Goal: Information Seeking & Learning: Learn about a topic

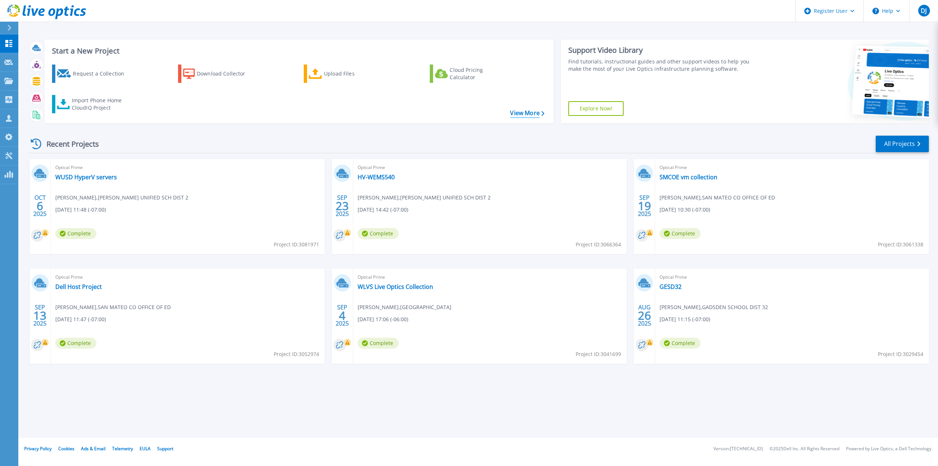
click at [544, 111] on icon at bounding box center [542, 113] width 3 height 5
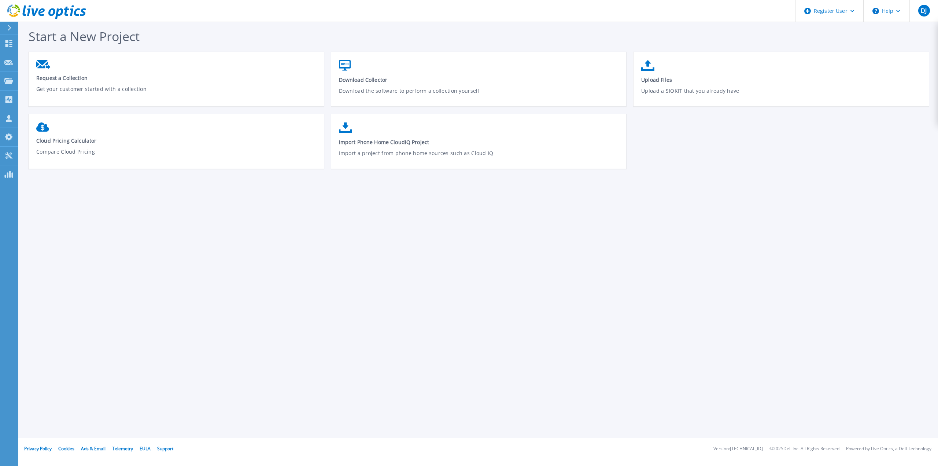
click at [10, 5] on icon at bounding box center [9, 6] width 3 height 3
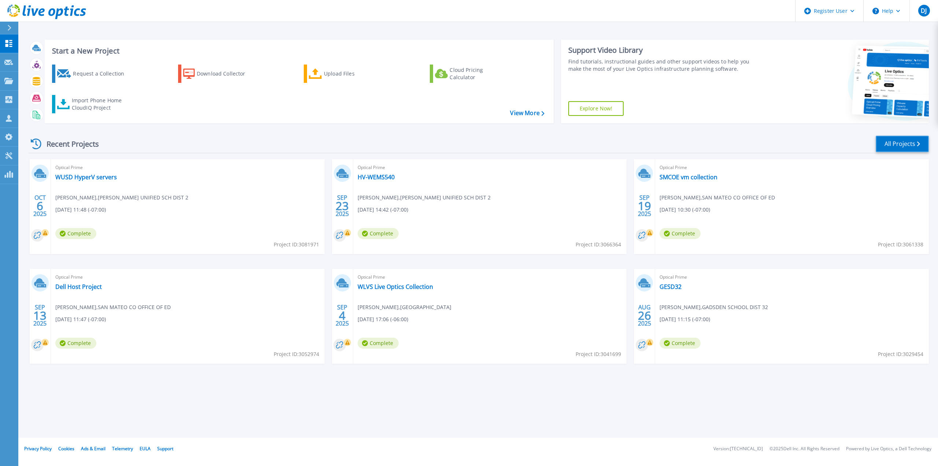
click at [887, 141] on link "All Projects" at bounding box center [902, 144] width 53 height 16
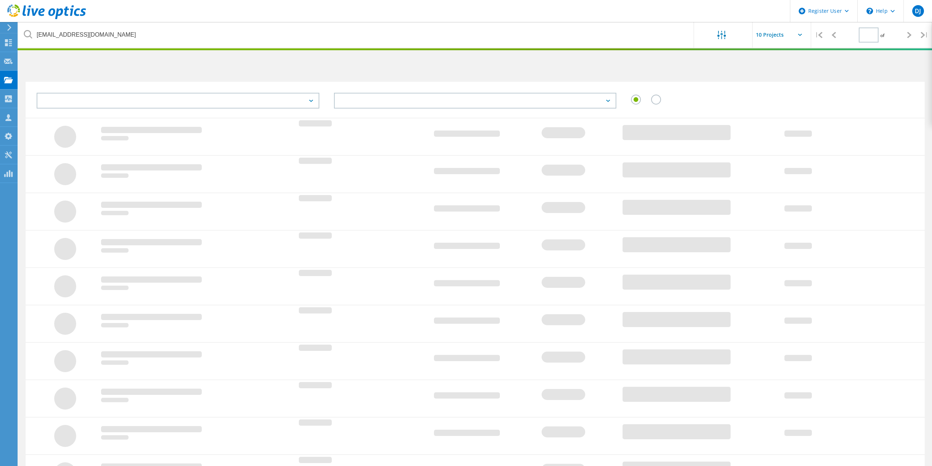
type input "1"
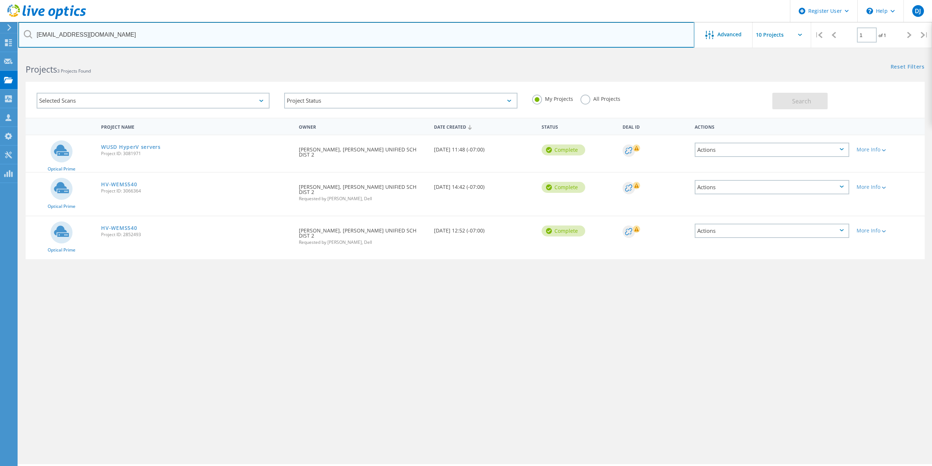
click at [96, 35] on input "GUebel@wusd2.org" at bounding box center [356, 35] width 676 height 26
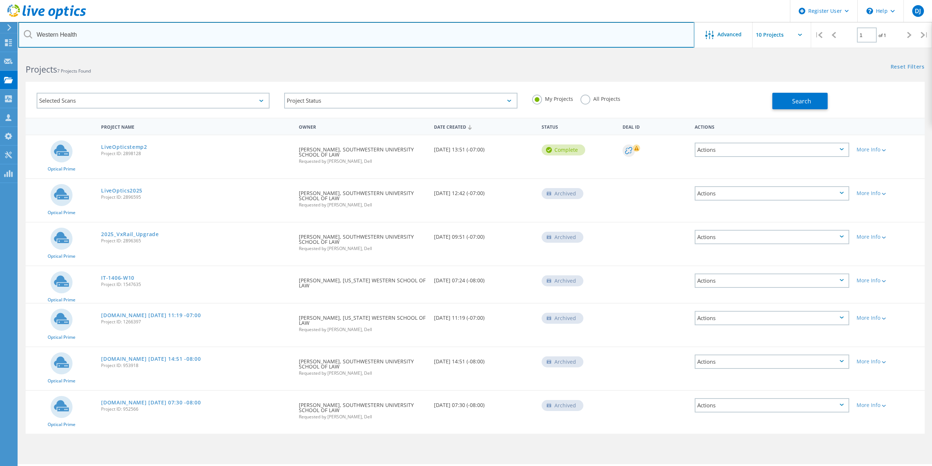
type input "Western Health"
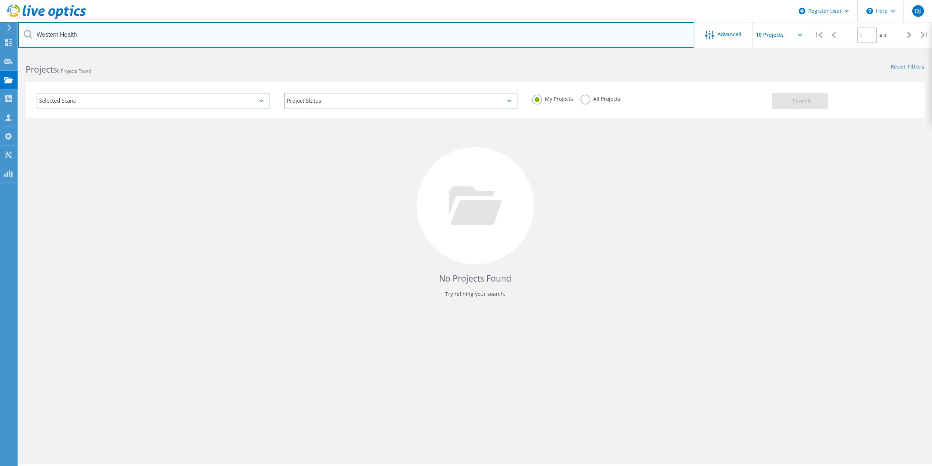
drag, startPoint x: 95, startPoint y: 36, endPoint x: 0, endPoint y: 31, distance: 95.0
click at [0, 53] on div "Register User \n Help Explore Helpful Articles Contact Support DJ Dell User Dav…" at bounding box center [466, 269] width 932 height 433
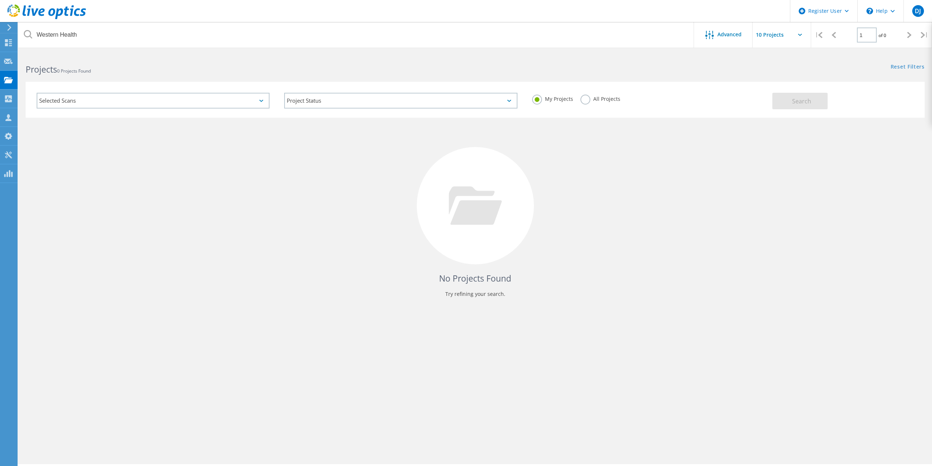
click at [588, 101] on label "All Projects" at bounding box center [601, 98] width 40 height 7
click at [0, 0] on input "All Projects" at bounding box center [0, 0] width 0 height 0
click at [806, 101] on span "Search" at bounding box center [801, 101] width 19 height 8
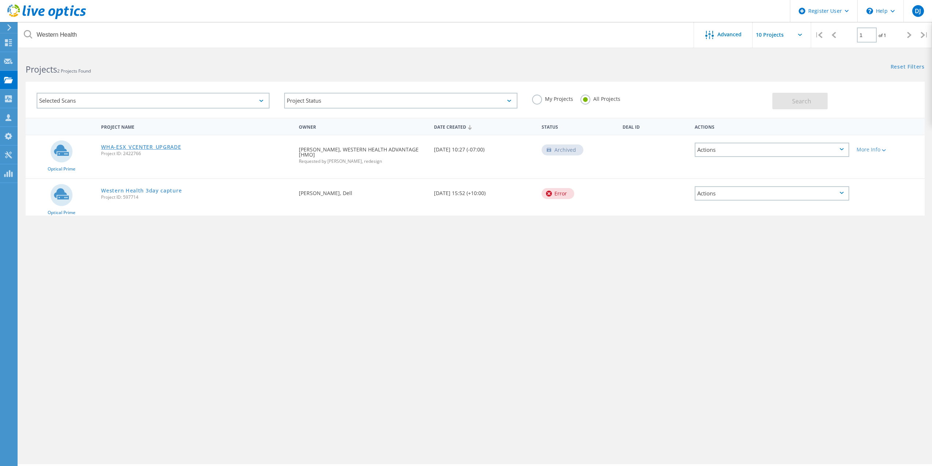
click at [151, 148] on link "WHA-ESX_VCENTER_UPGRADE" at bounding box center [141, 146] width 80 height 5
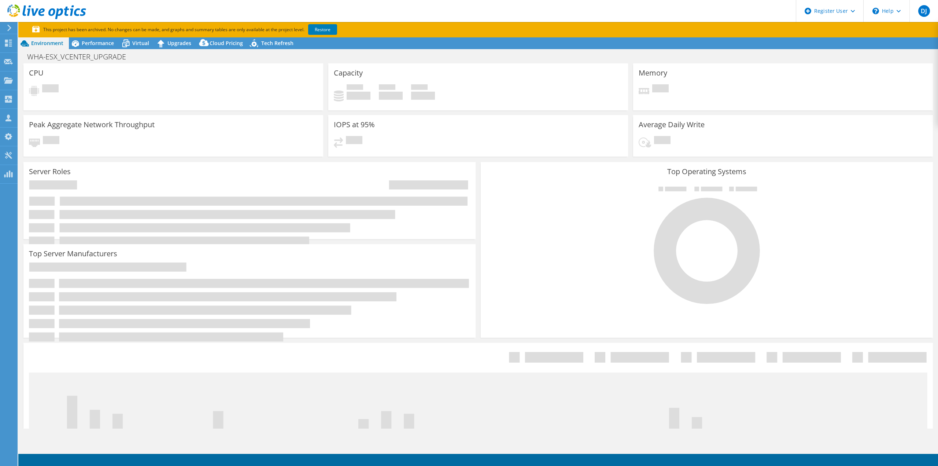
select select "USD"
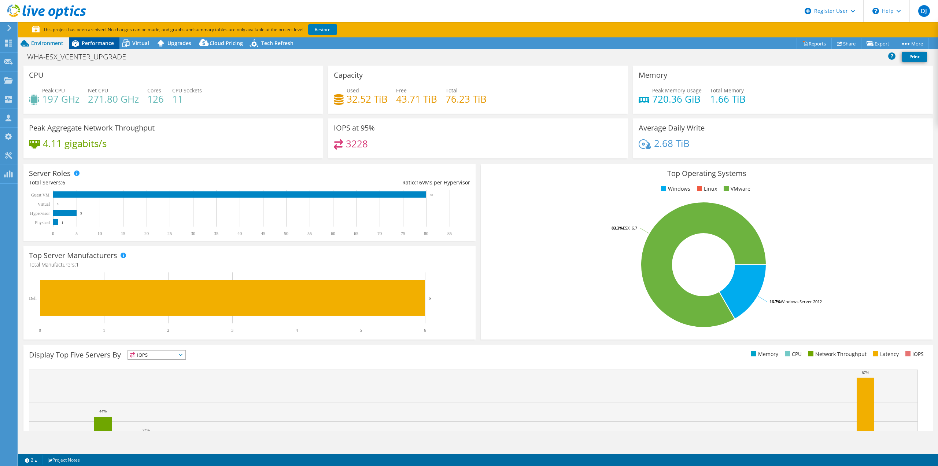
click at [94, 44] on span "Performance" at bounding box center [98, 43] width 32 height 7
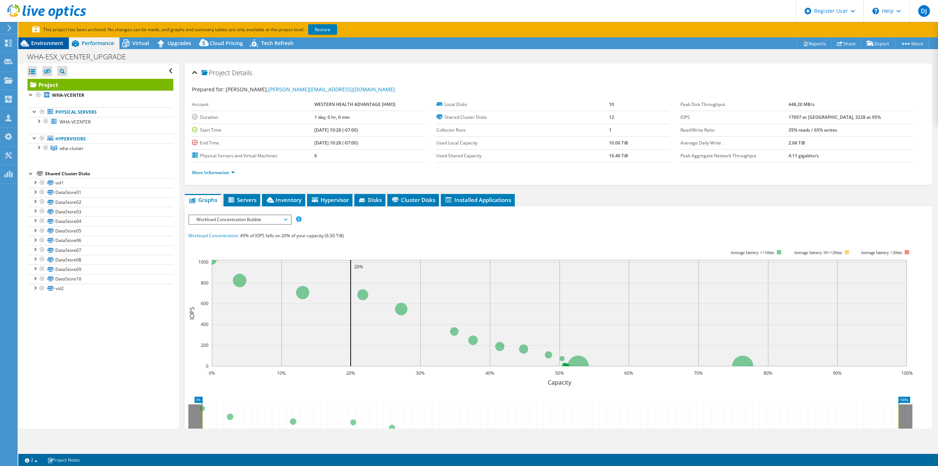
click at [56, 40] on span "Environment" at bounding box center [47, 43] width 32 height 7
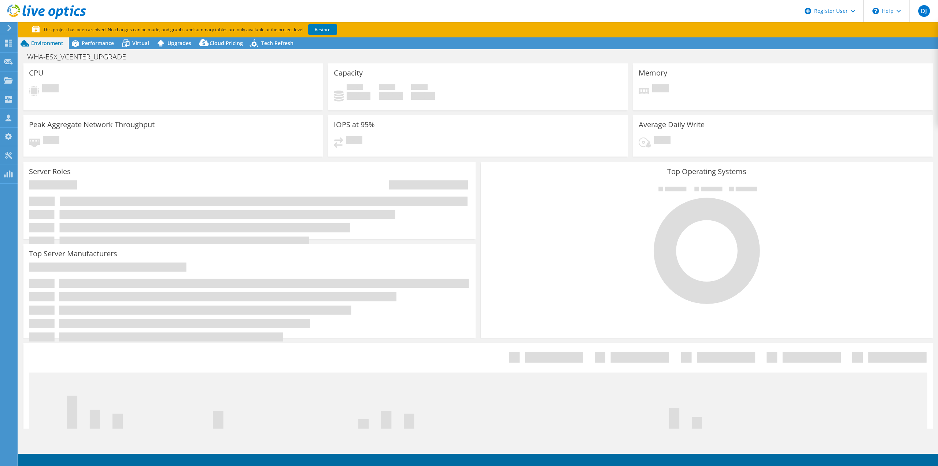
select select "USD"
